Goal: Transaction & Acquisition: Purchase product/service

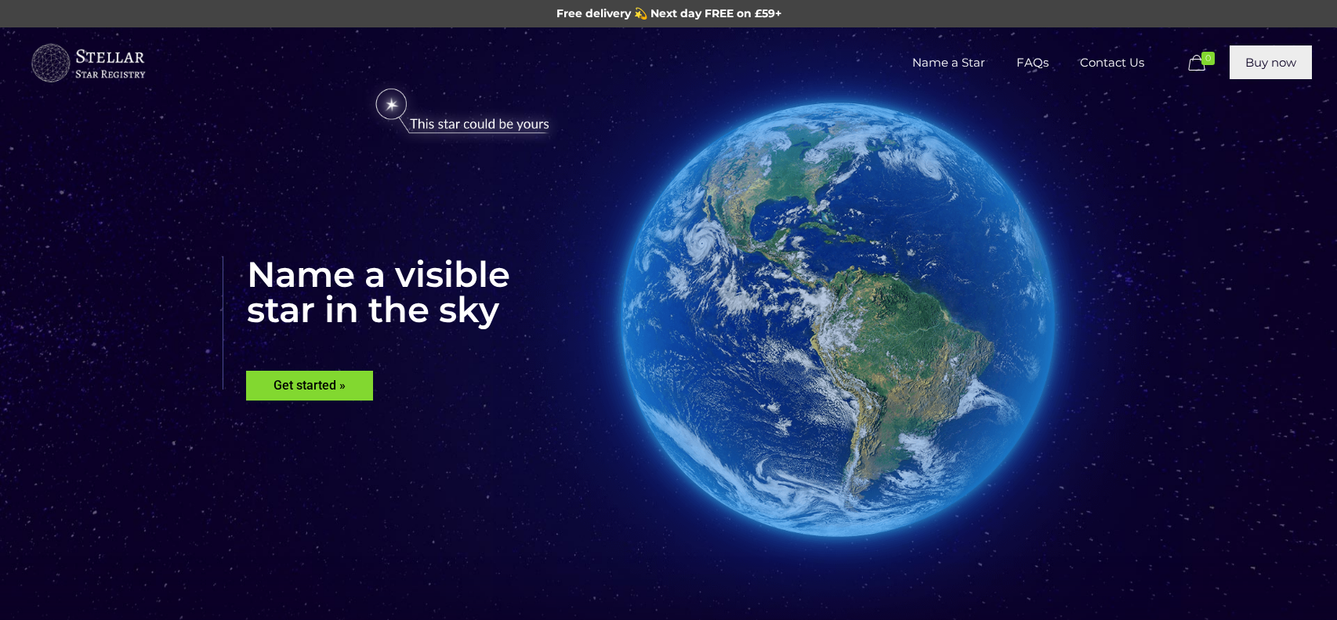
click at [1241, 62] on link "Buy now" at bounding box center [1271, 62] width 82 height 34
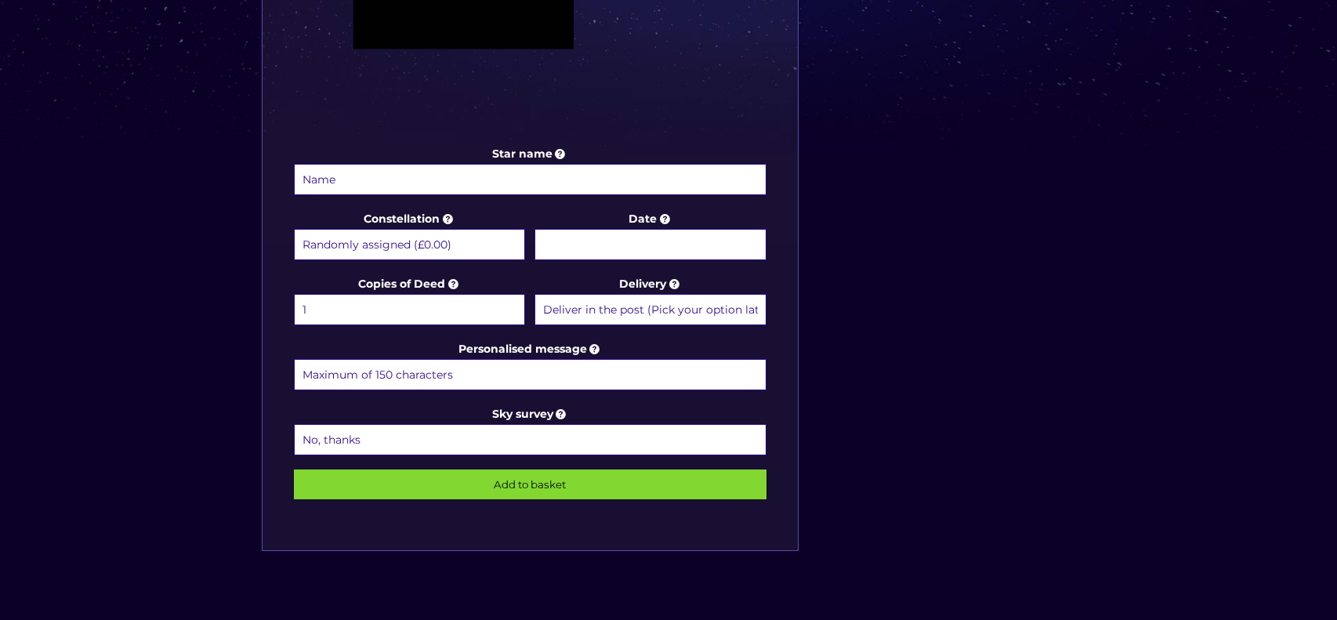
scroll to position [720, 0]
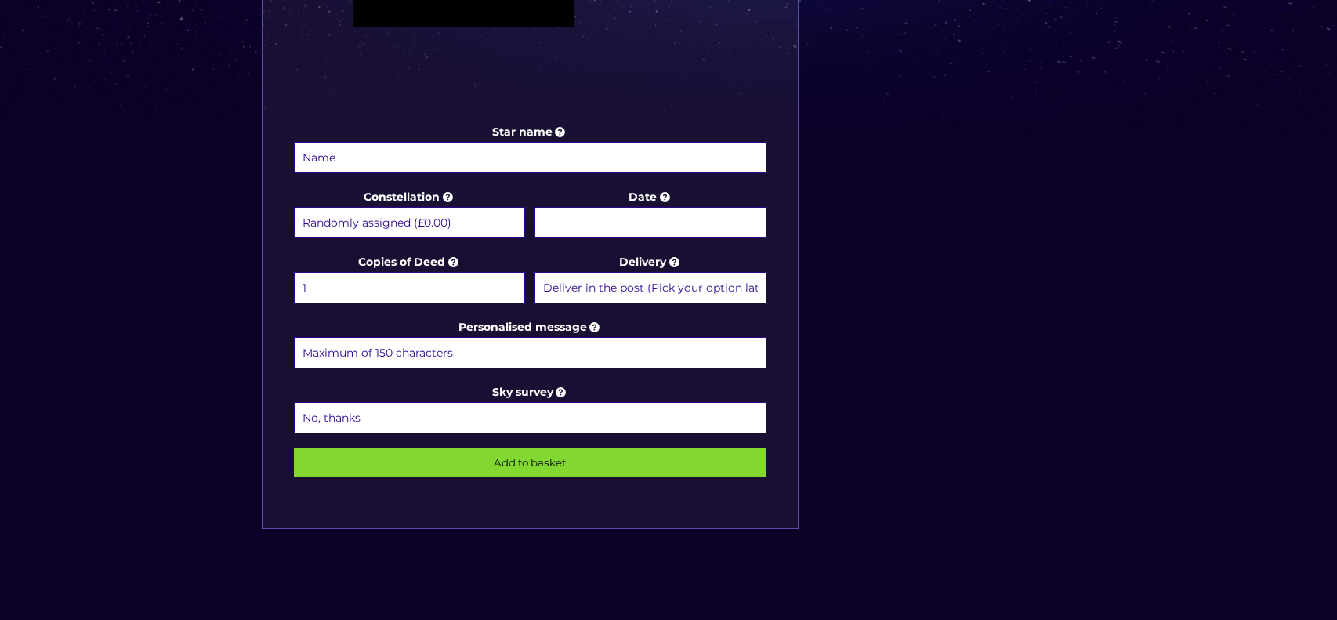
click at [483, 160] on input "Star name" at bounding box center [530, 157] width 473 height 31
type input "Evie"
click at [556, 229] on input "Date" at bounding box center [650, 222] width 231 height 31
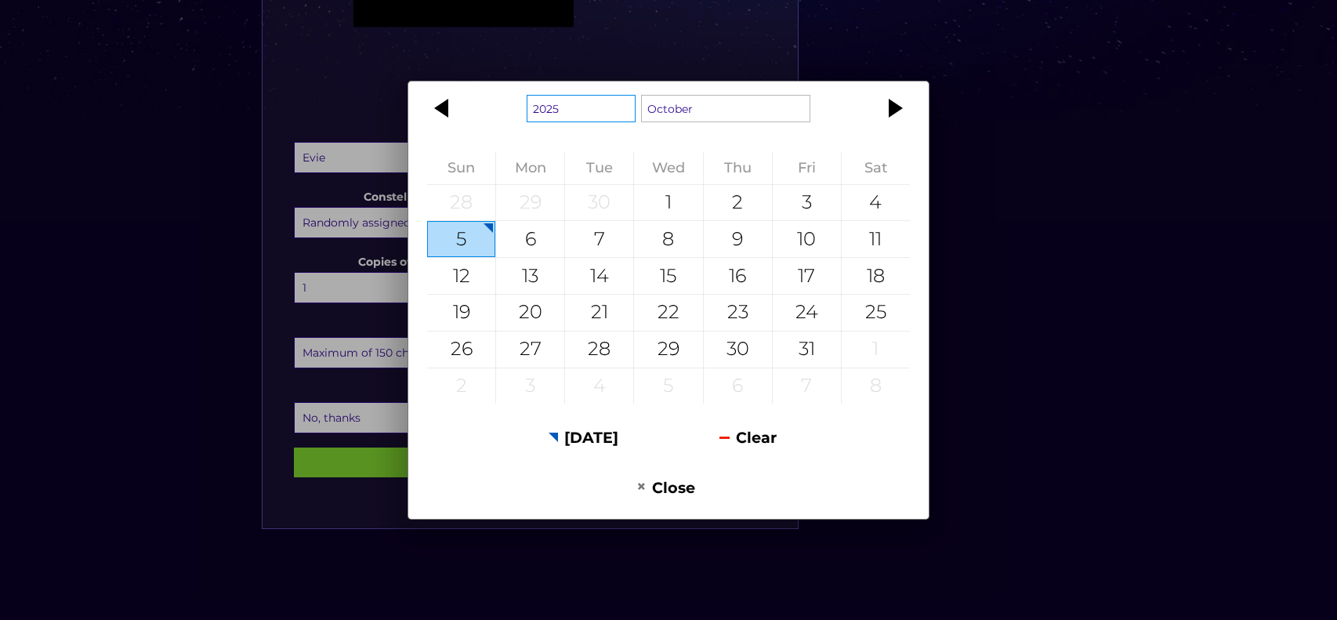
click at [598, 122] on select "1925 1926 1927 1928 1929 1930 1931 1932 1933 1934 1935 1936 1937 1938 1939 1940…" at bounding box center [581, 108] width 109 height 27
click at [719, 116] on select "January February March April May June July August September October November De…" at bounding box center [725, 108] width 169 height 27
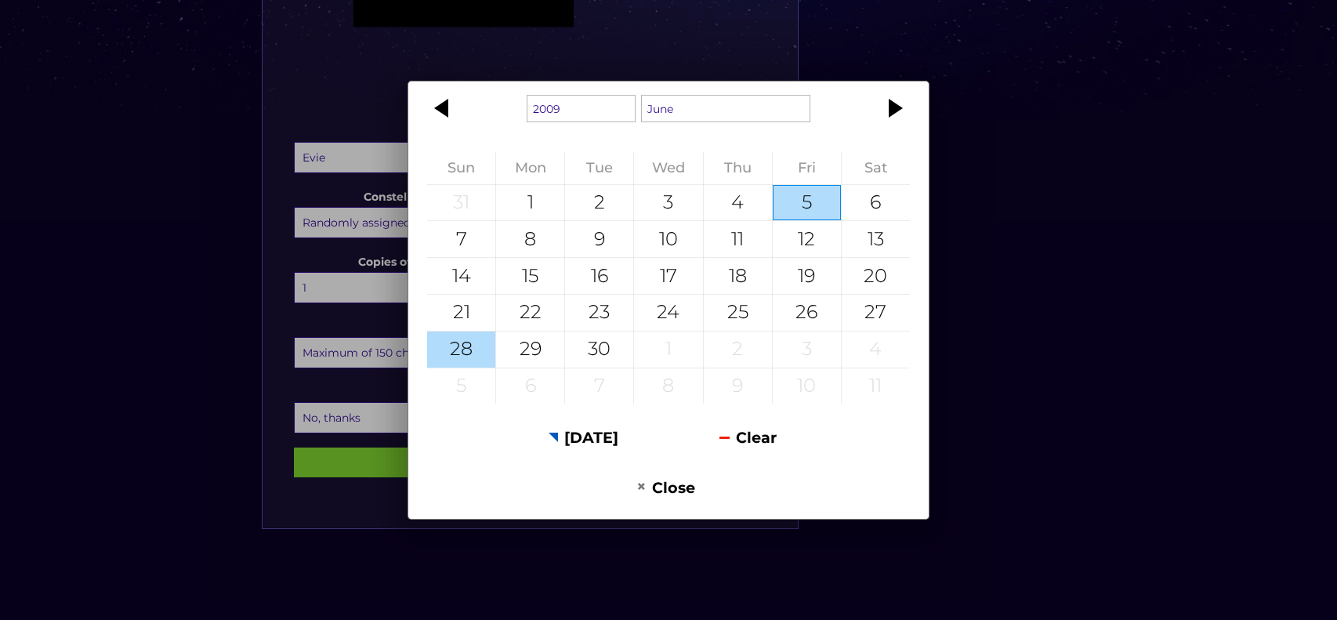
click at [457, 357] on div "28" at bounding box center [461, 350] width 68 height 36
type input "28 June 2009"
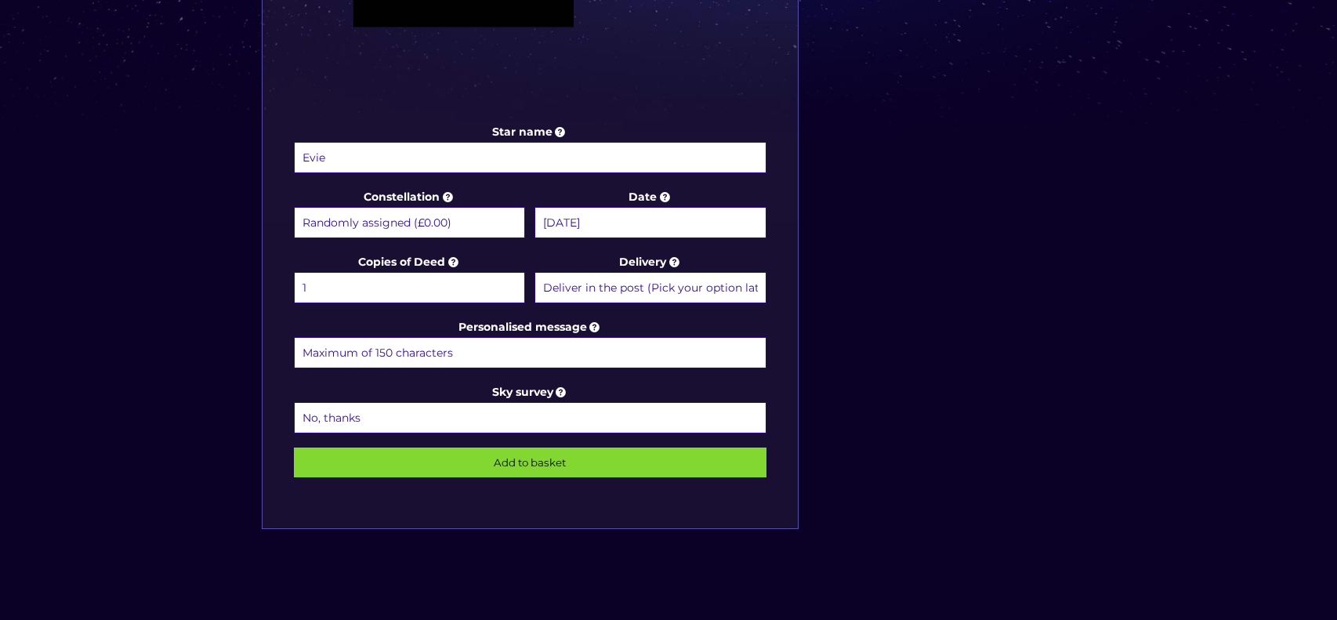
click at [553, 347] on input "Personalised message" at bounding box center [530, 352] width 473 height 31
type input "Sisters are a different star from the same galaxy"
drag, startPoint x: 598, startPoint y: 342, endPoint x: 0, endPoint y: 275, distance: 601.7
click at [0, 275] on div "Choose a package Standard Star | Extra Bright Star | Binary Star Star name Evie…" at bounding box center [668, 2] width 1337 height 1390
click at [432, 348] on input "Personalised message" at bounding box center [530, 352] width 473 height 31
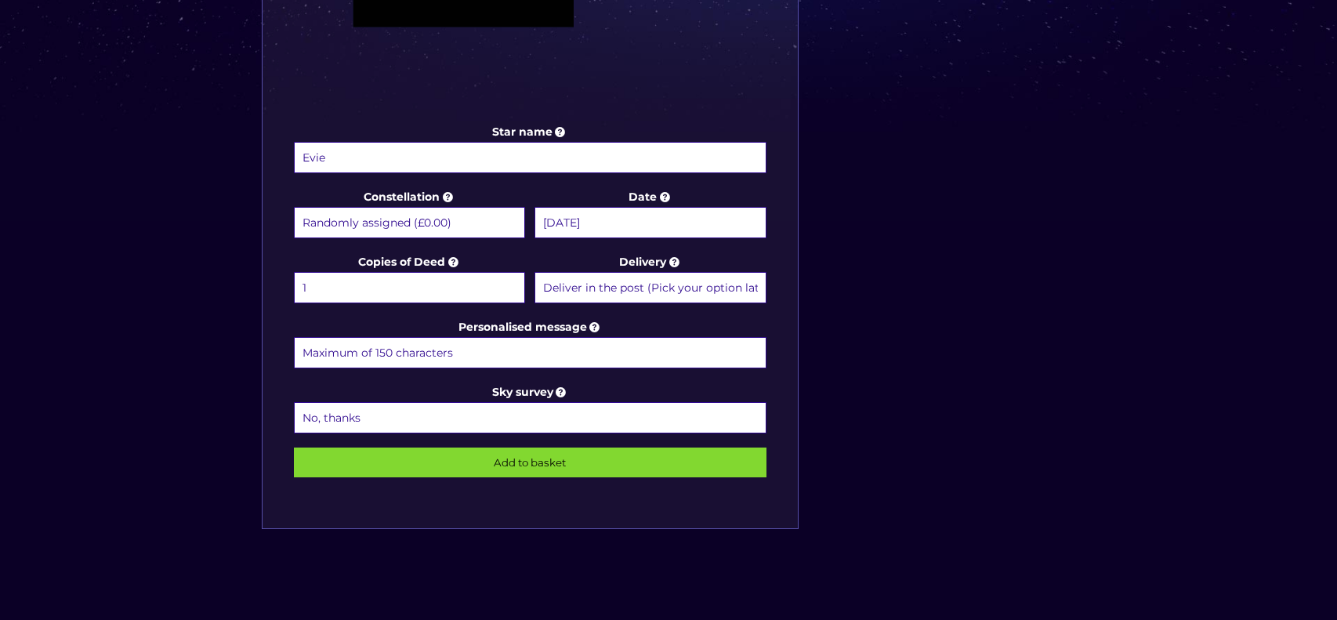
paste input "Family is not always about blood. Sometimes it's about the people who accept yo…"
click at [756, 350] on input "Family is not always about blood. Sometimes it's about the people who accept yo…" at bounding box center [530, 352] width 473 height 31
type input "Family is not always about blood. Sometimes it's about the people who accept yo…"
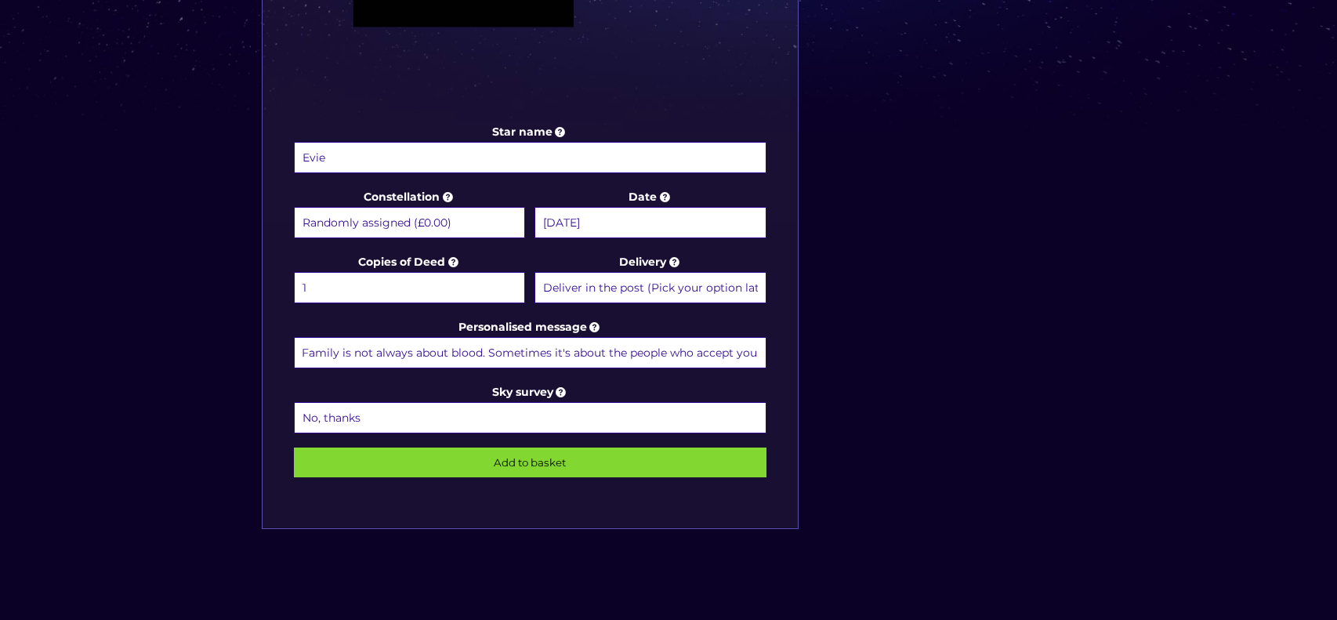
scroll to position [0, 0]
drag, startPoint x: 762, startPoint y: 354, endPoint x: 194, endPoint y: 379, distance: 568.0
click at [194, 379] on div "Choose a package Standard Star | Extra Bright Star | Binary Star Star name Evie…" at bounding box center [668, 2] width 1337 height 1390
type input "v"
paste input "Family is not always about blood. Sometimes it's about the people who accept yo…"
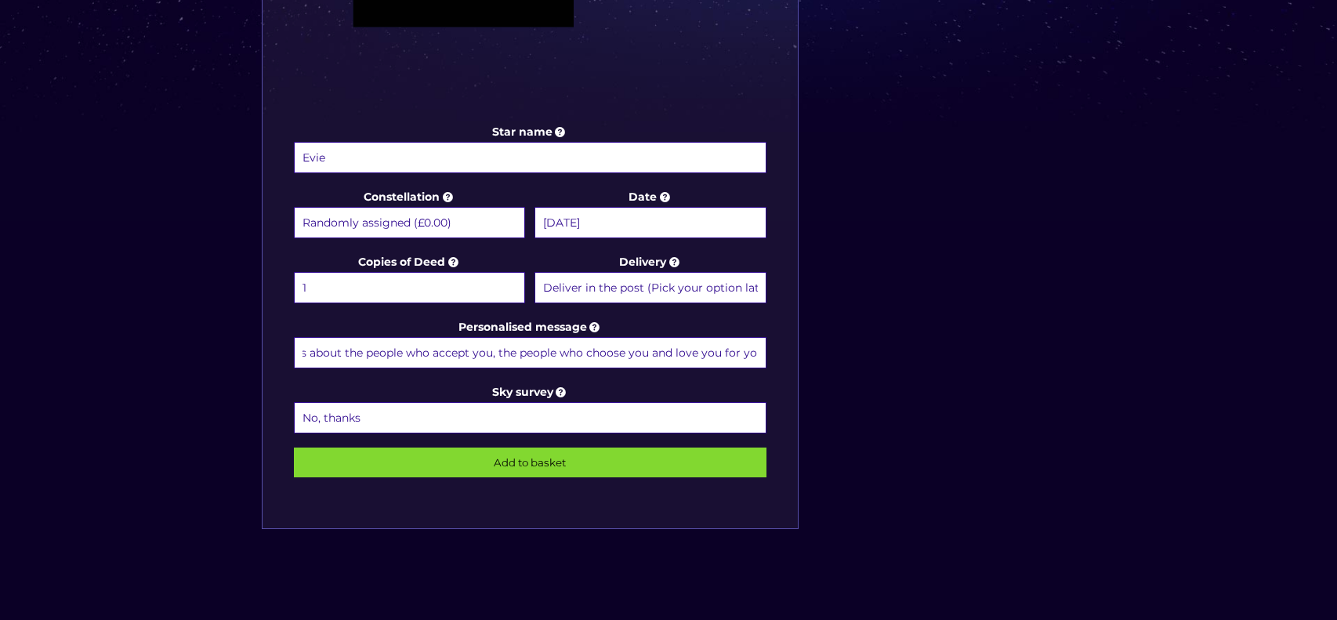
scroll to position [0, 268]
click at [509, 448] on input "Add to basket" at bounding box center [530, 463] width 473 height 30
drag, startPoint x: 753, startPoint y: 356, endPoint x: 809, endPoint y: 348, distance: 56.2
click at [809, 348] on div "Star name Evie Star name two (Optional) Constellation Randomly assigned (£0.00)…" at bounding box center [668, 60] width 831 height 1002
click at [669, 343] on input "Family is not always about blood. Sometimes it's about the people who accept yo…" at bounding box center [530, 352] width 473 height 31
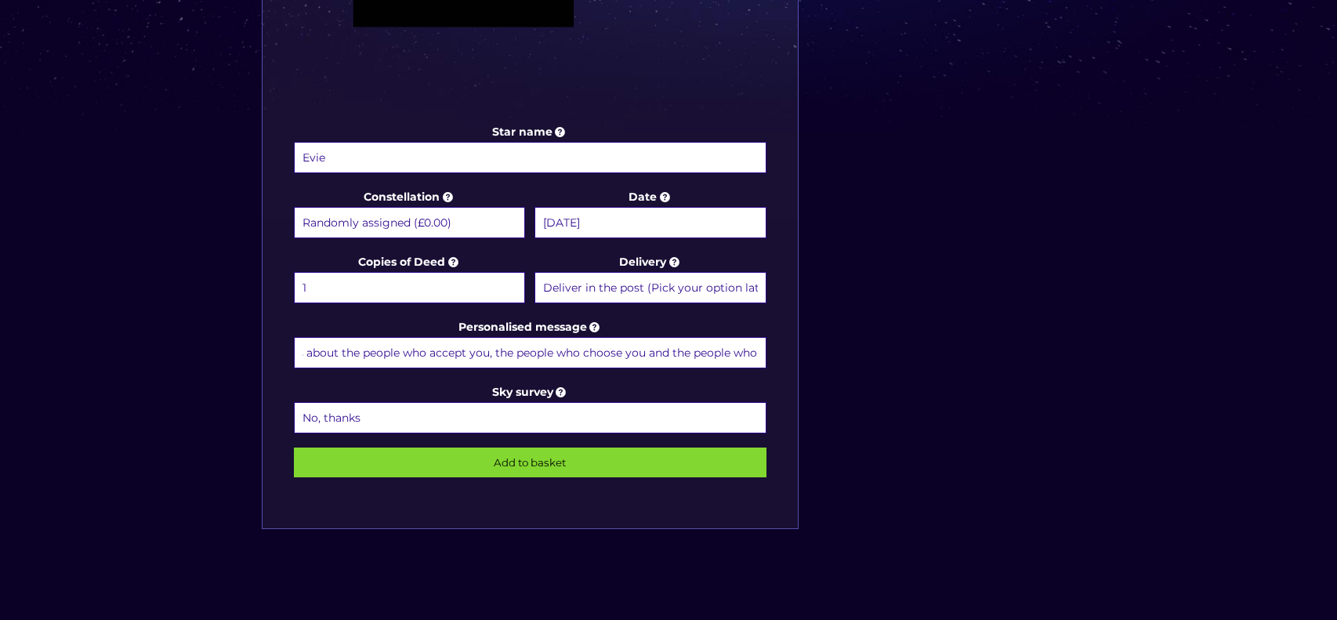
scroll to position [0, 269]
type input "Family is not always about blood. Sometimes it's about the people who accept yo…"
click at [718, 451] on input "Add to basket" at bounding box center [530, 463] width 473 height 30
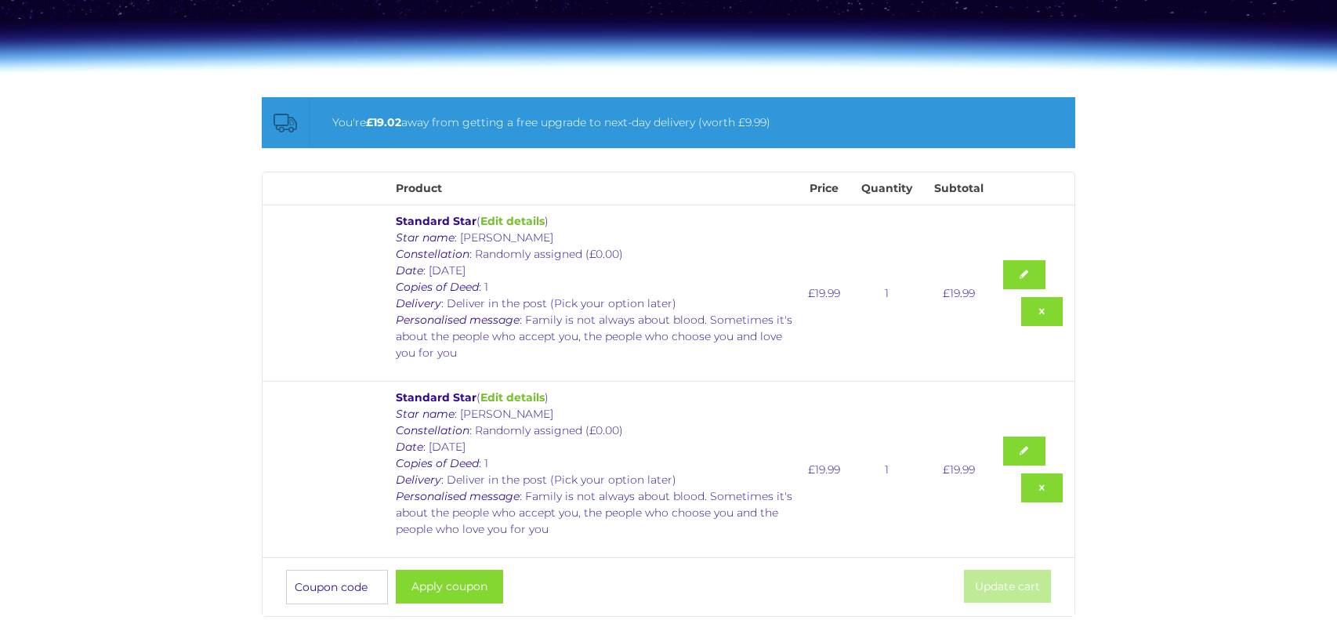
scroll to position [187, 0]
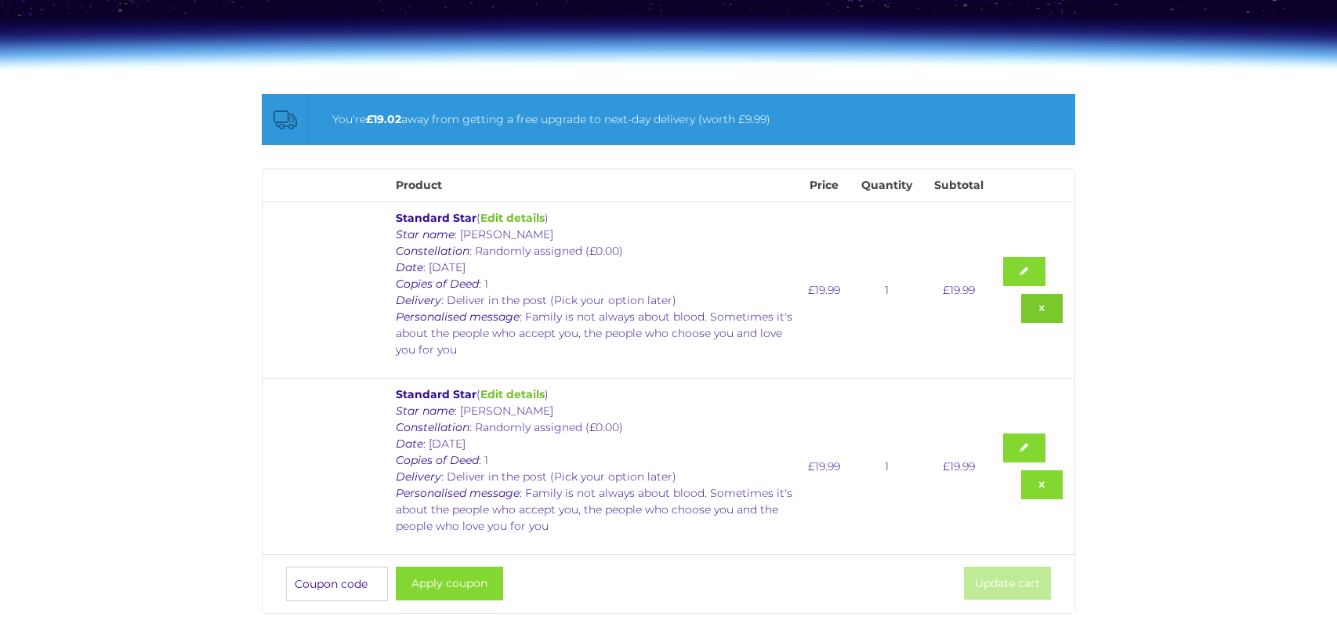
click at [1051, 309] on link "Remove this item" at bounding box center [1042, 308] width 42 height 29
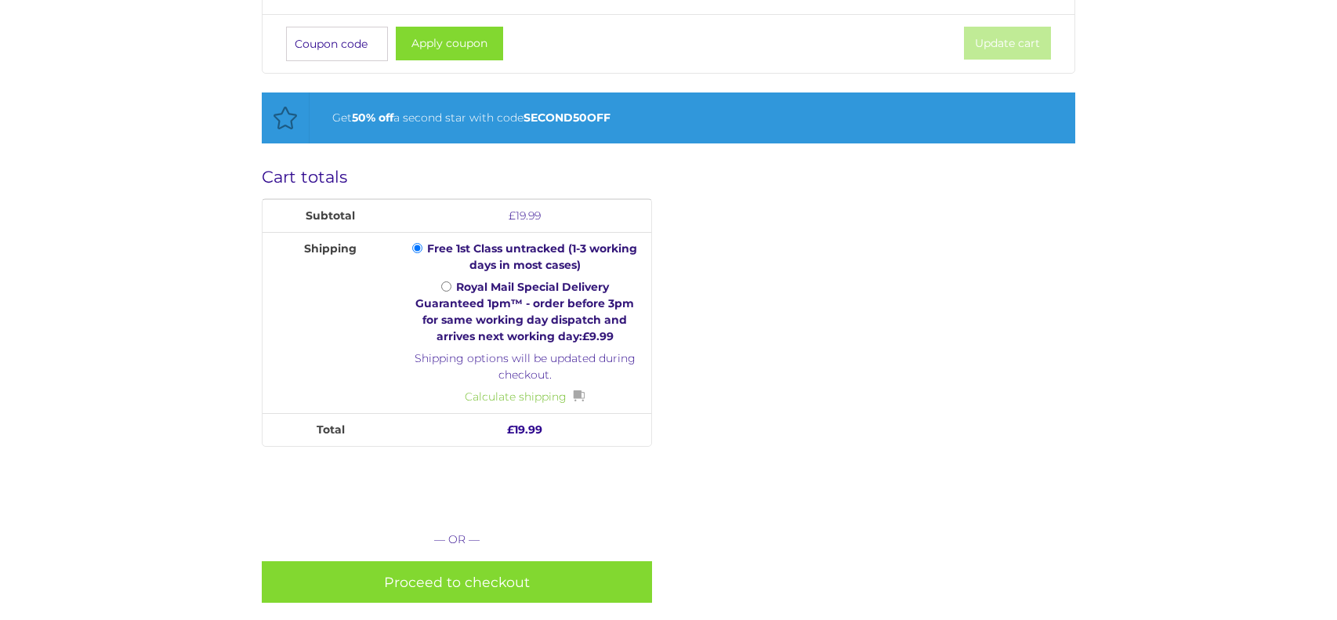
scroll to position [610, 0]
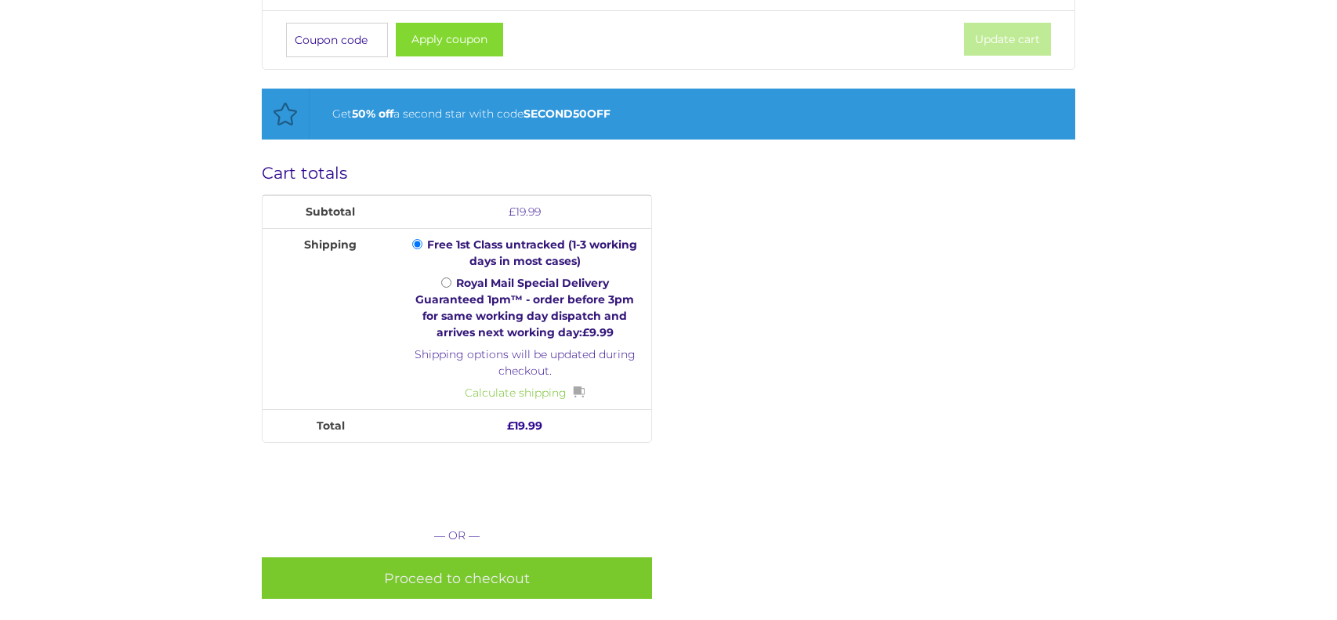
click at [469, 570] on link "Proceed to checkout" at bounding box center [457, 578] width 391 height 42
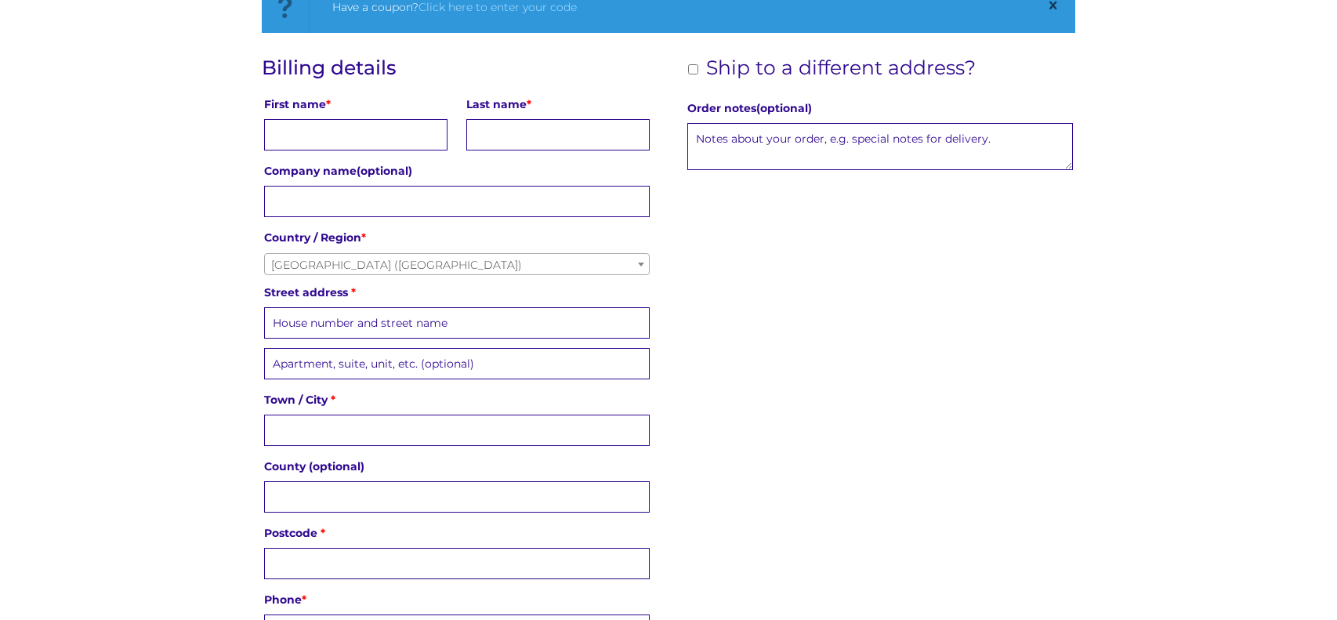
scroll to position [344, 0]
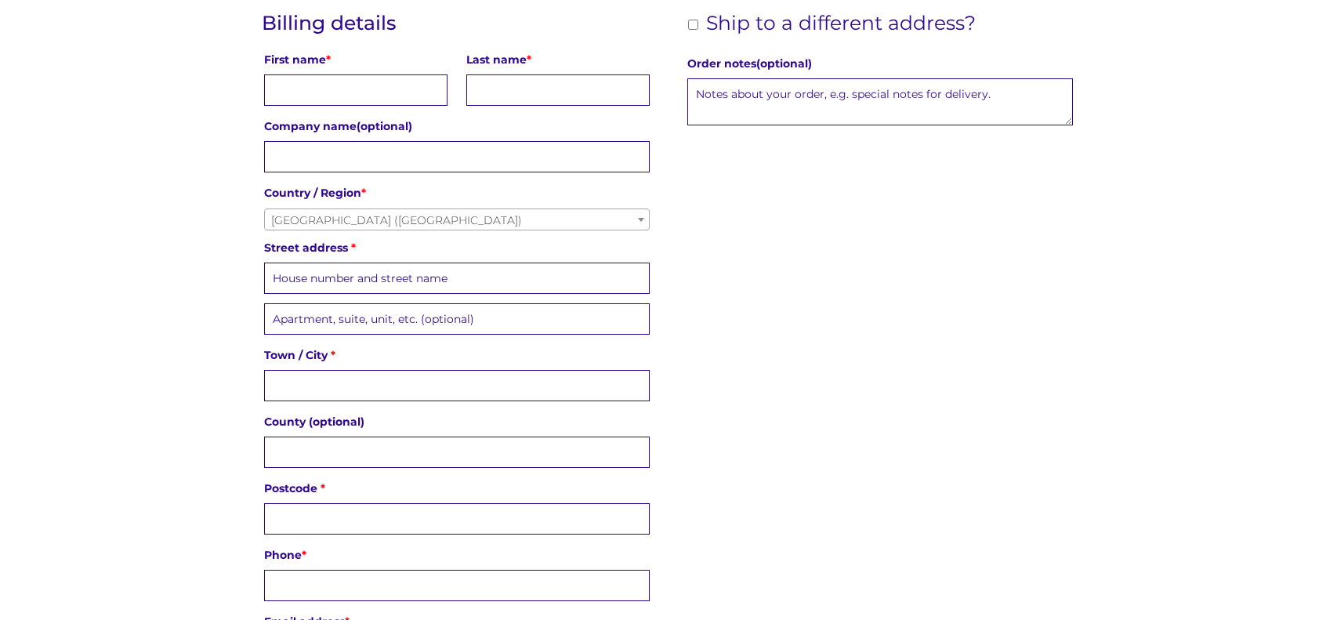
click at [421, 96] on input "First name *" at bounding box center [355, 89] width 183 height 31
type input "Keyley"
type input "Price"
type input "30 Monmouth Drive"
type input "West Bromwich"
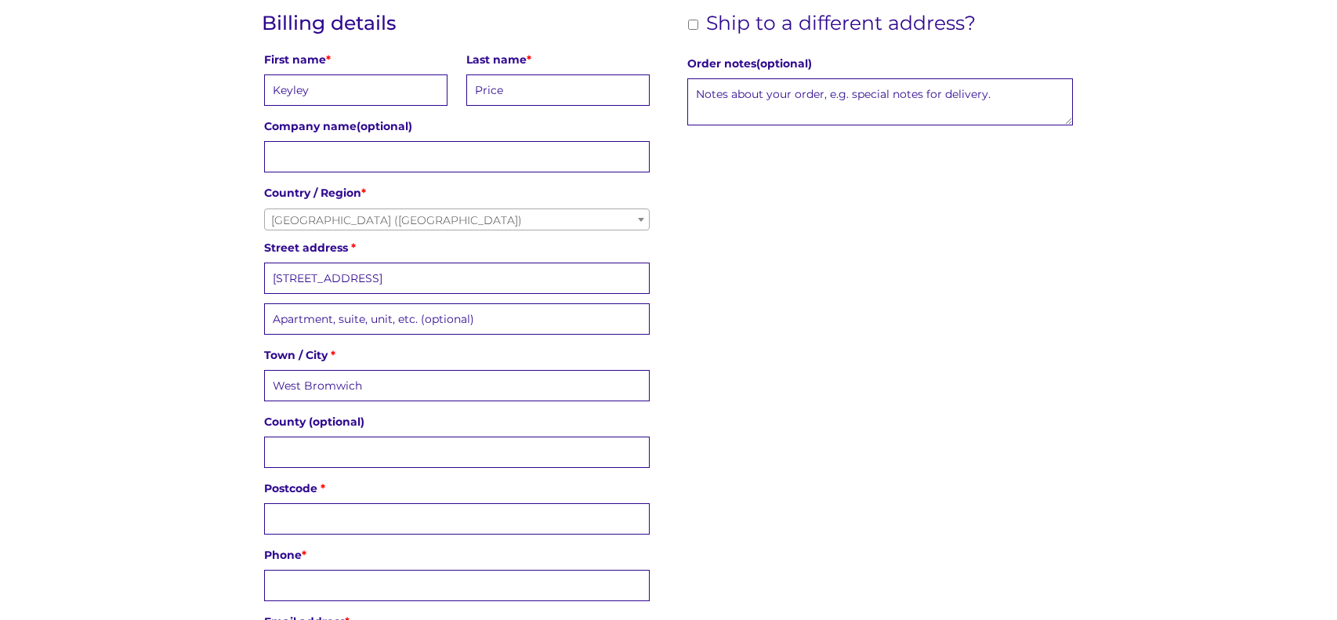
type input "West Midlands"
type input "B71 2SU"
type input "beckym021281@gmail.com"
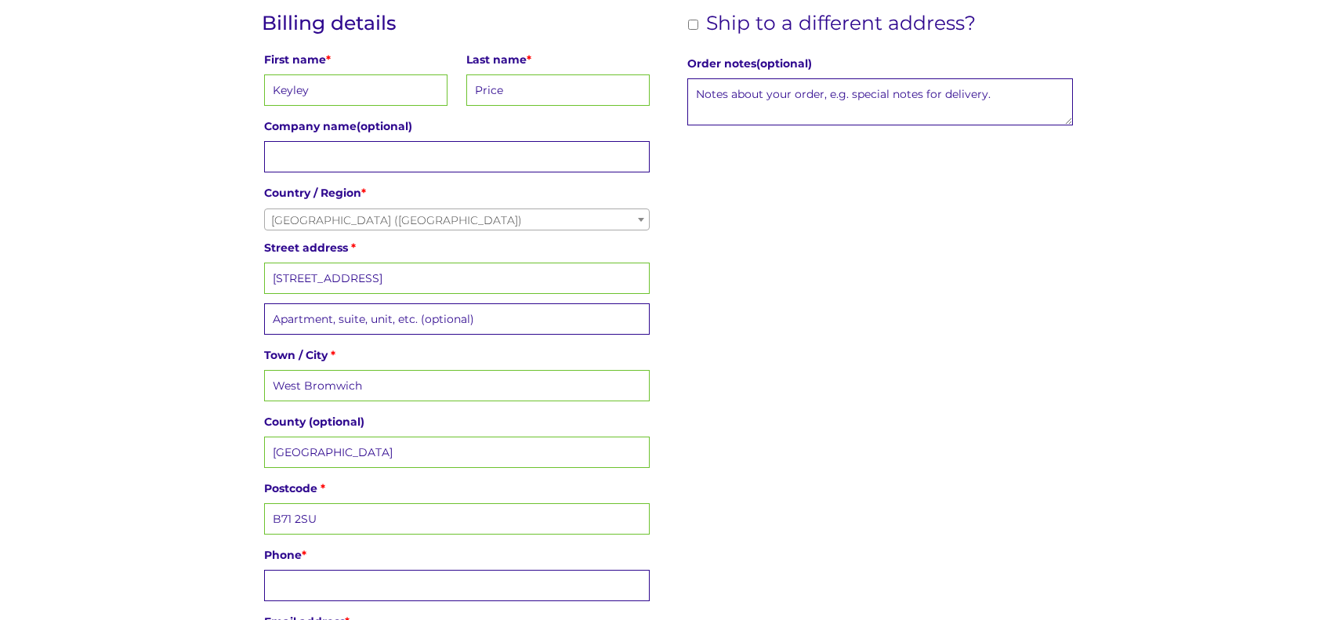
click at [403, 570] on input "Phone *" at bounding box center [457, 585] width 386 height 31
type input "07383948525"
drag, startPoint x: 654, startPoint y: 562, endPoint x: 652, endPoint y: 576, distance: 14.3
click at [652, 576] on div "Billing details First name * Keyley Last name * Price Company name (optional) C…" at bounding box center [669, 343] width 814 height 663
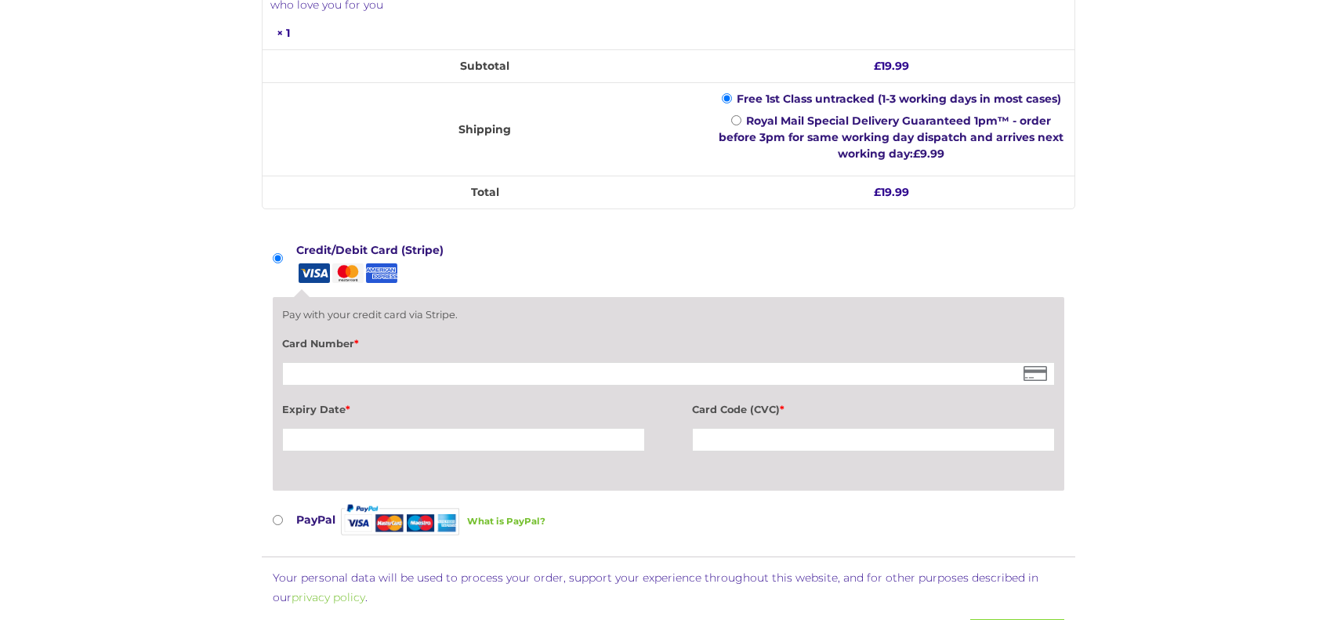
scroll to position [1285, 0]
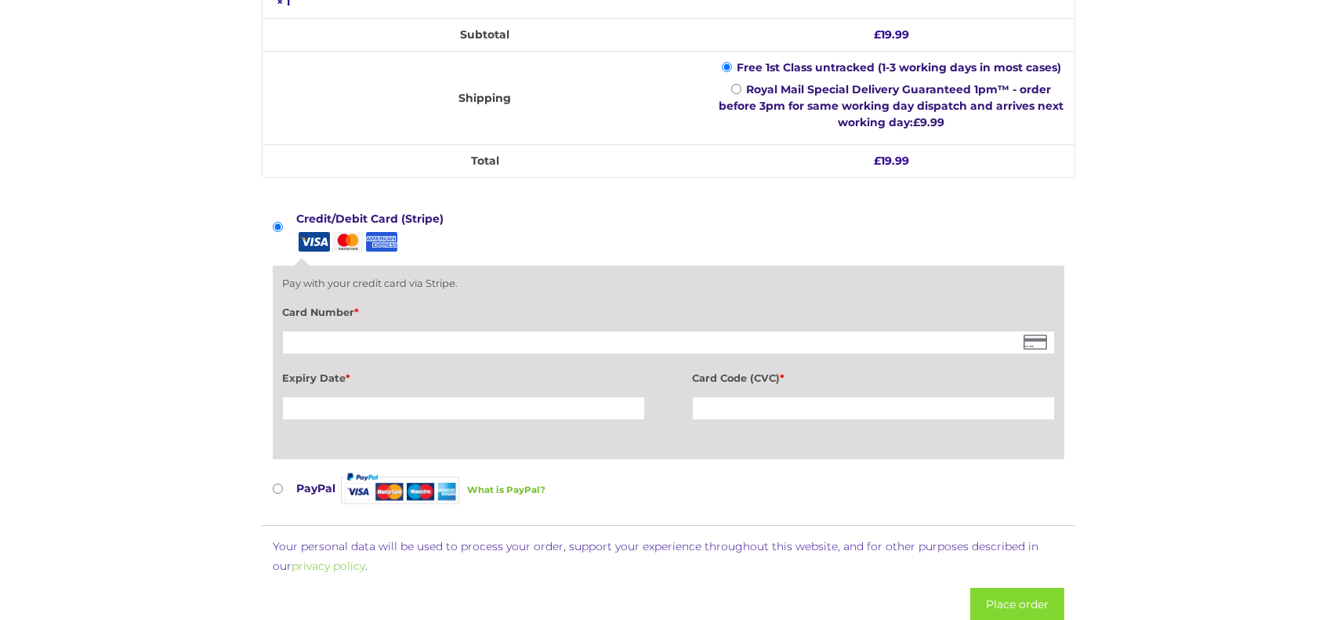
click at [919, 331] on div at bounding box center [668, 343] width 772 height 24
click at [1000, 593] on button "Place order" at bounding box center [1017, 605] width 94 height 34
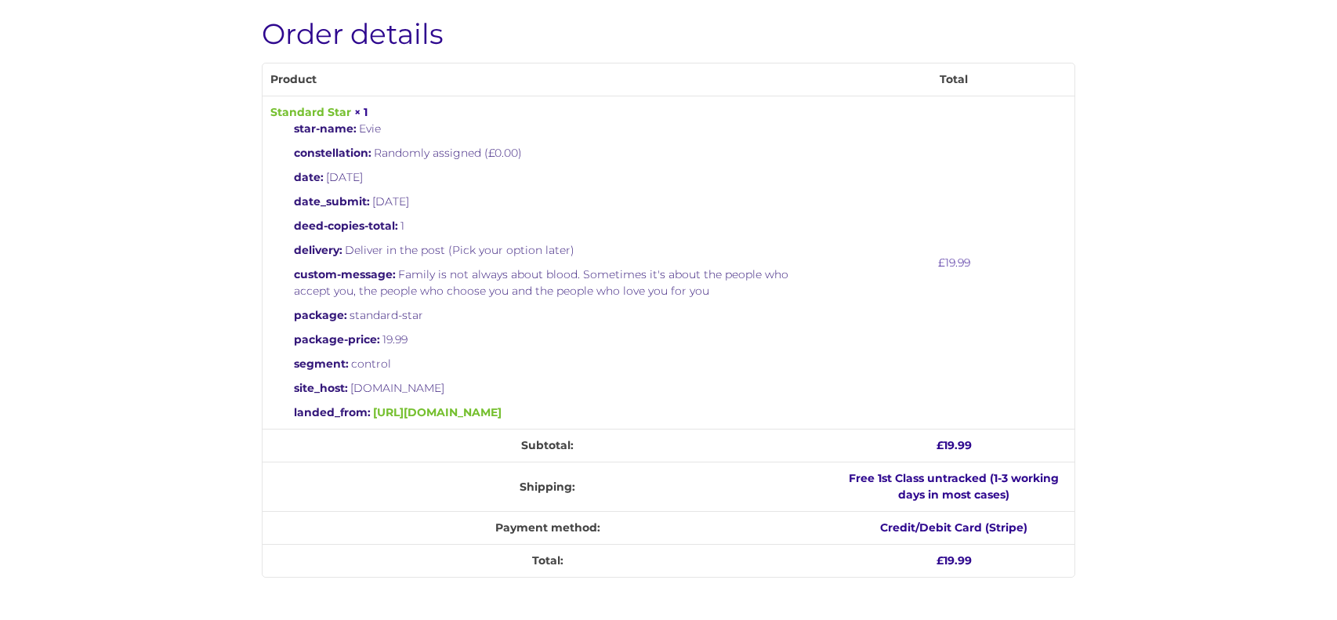
scroll to position [422, 0]
